Goal: Task Accomplishment & Management: Manage account settings

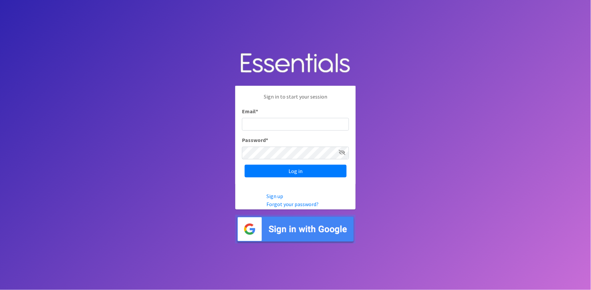
type input "[PERSON_NAME][EMAIL_ADDRESS][DOMAIN_NAME]"
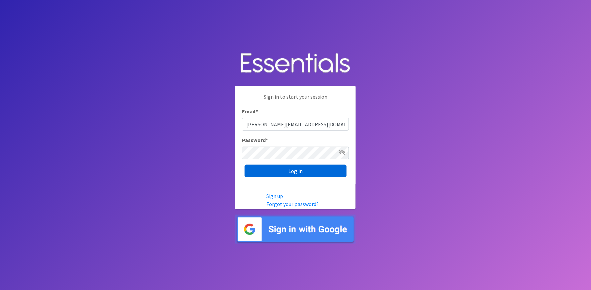
click at [313, 174] on input "Log in" at bounding box center [296, 171] width 102 height 13
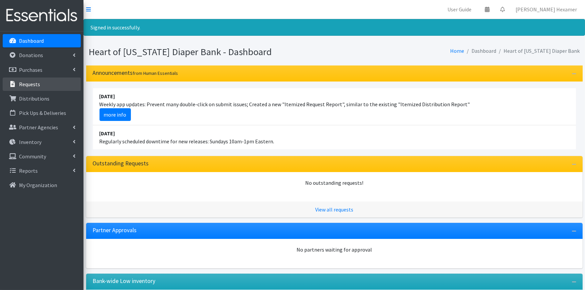
click at [33, 81] on p "Requests" at bounding box center [29, 84] width 21 height 7
